Goal: Task Accomplishment & Management: Use online tool/utility

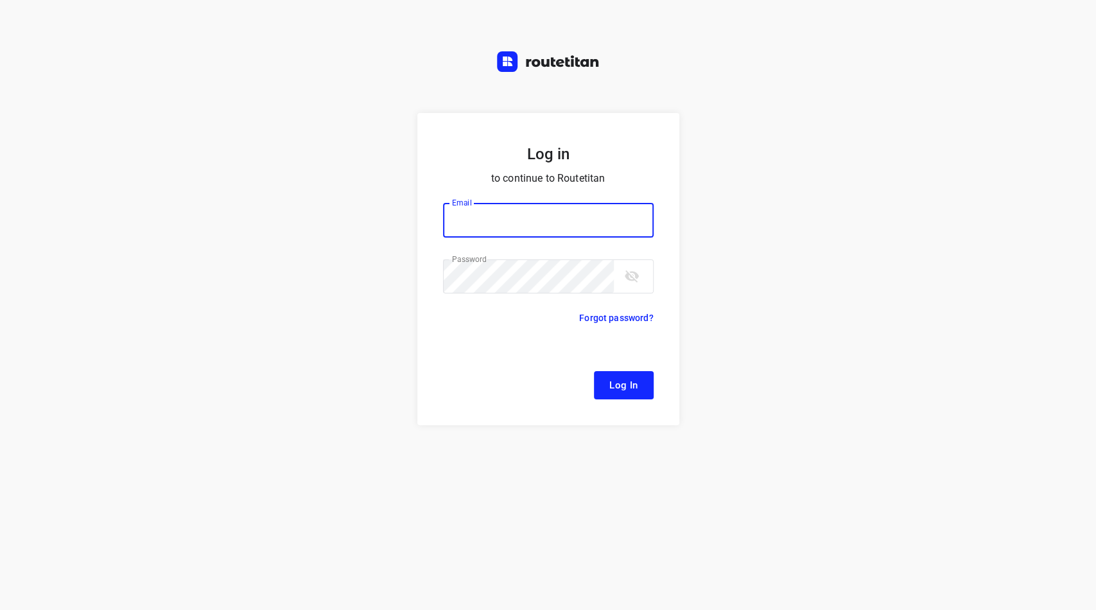
type input "[EMAIL_ADDRESS][DOMAIN_NAME]"
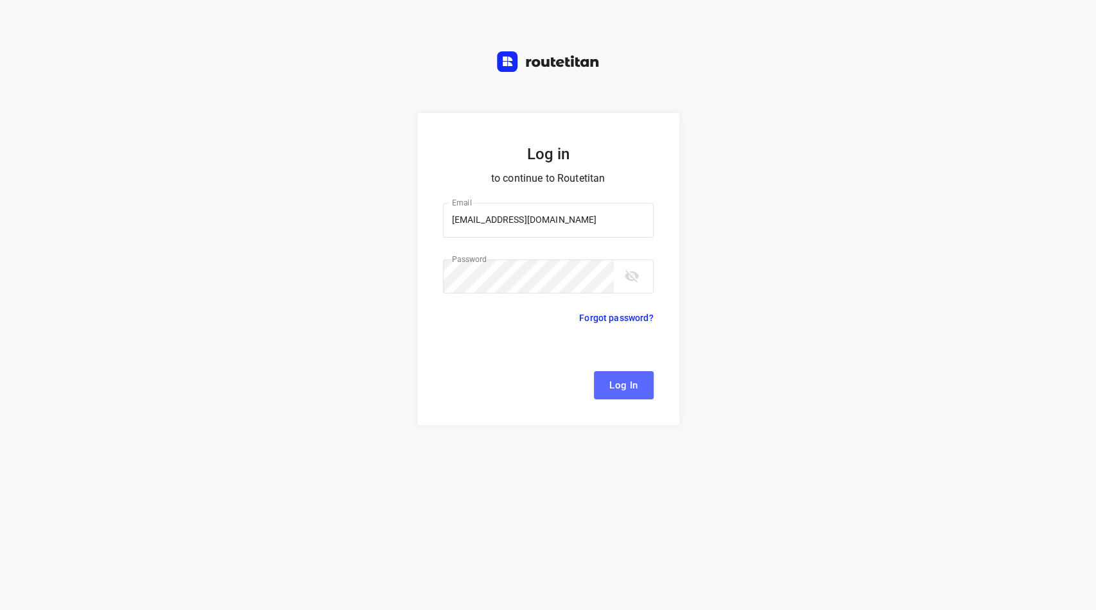
click at [612, 376] on button "Log In" at bounding box center [624, 385] width 60 height 28
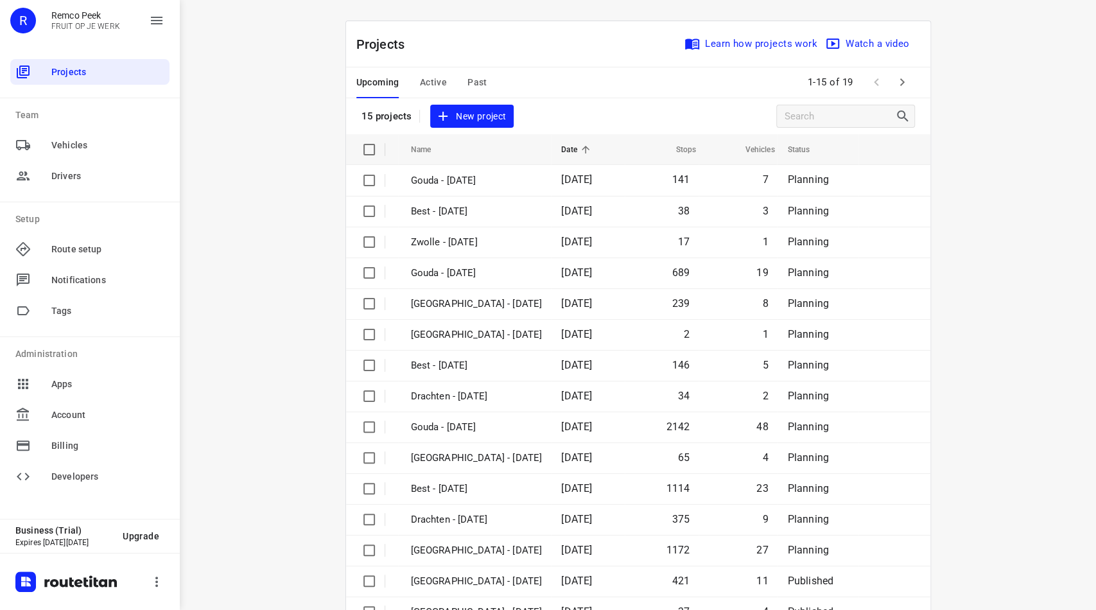
click at [424, 75] on span "Active" at bounding box center [433, 82] width 27 height 16
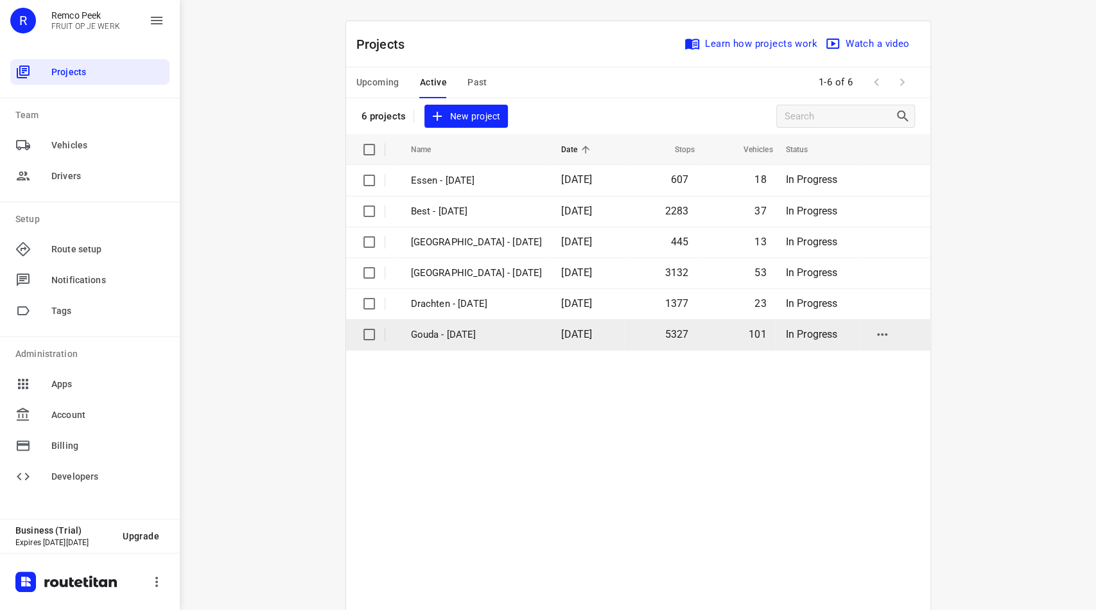
click at [436, 333] on p "Gouda - [DATE]" at bounding box center [477, 335] width 132 height 15
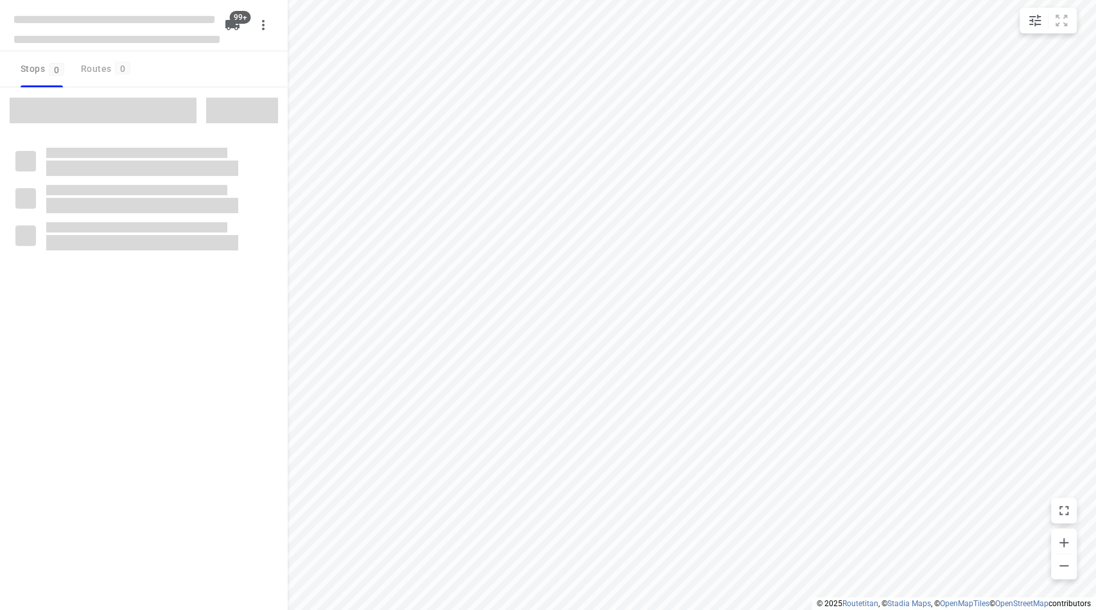
checkbox input "true"
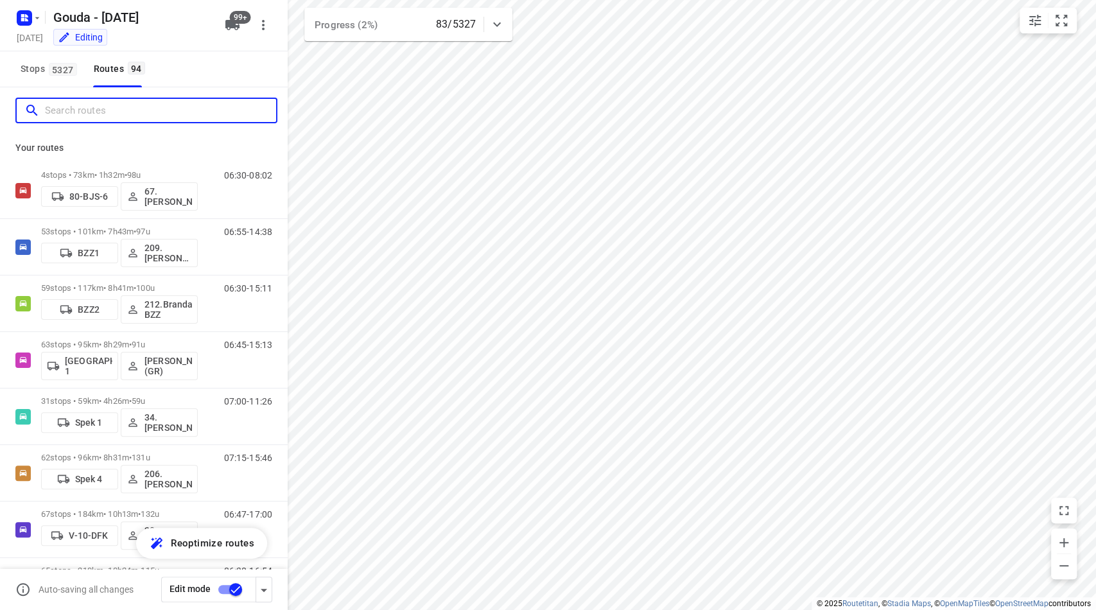
click at [157, 103] on input "Search routes" at bounding box center [160, 111] width 231 height 20
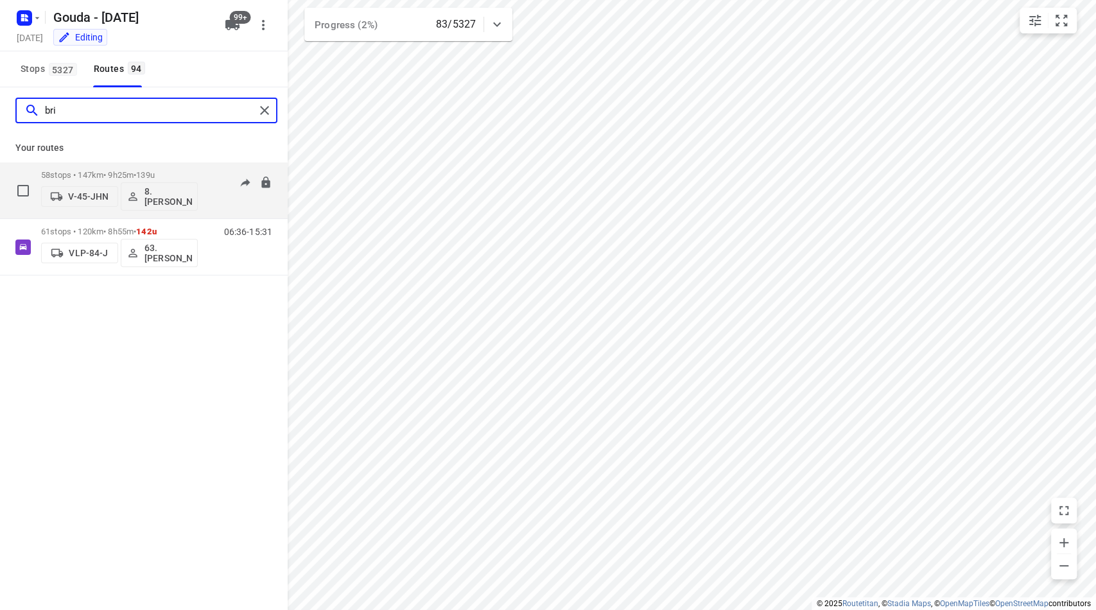
type input "bri"
click at [125, 162] on div "58 stops • 147km • 9h25m • 139u V-45-JHN 8. [PERSON_NAME] 05:15-15:06" at bounding box center [144, 190] width 288 height 57
